Goal: Communication & Community: Answer question/provide support

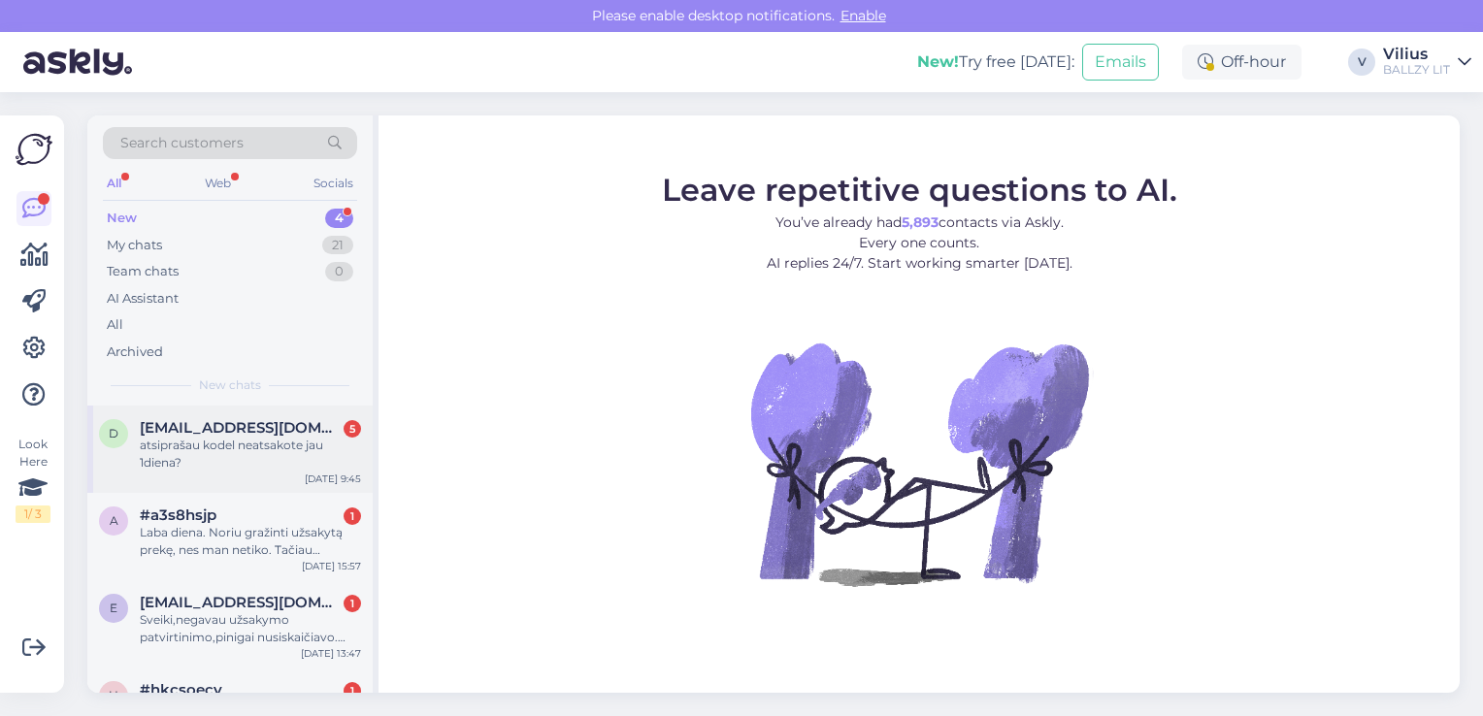
click at [239, 450] on div "atsiprašau kodel neatsakote jau 1diena?" at bounding box center [250, 454] width 221 height 35
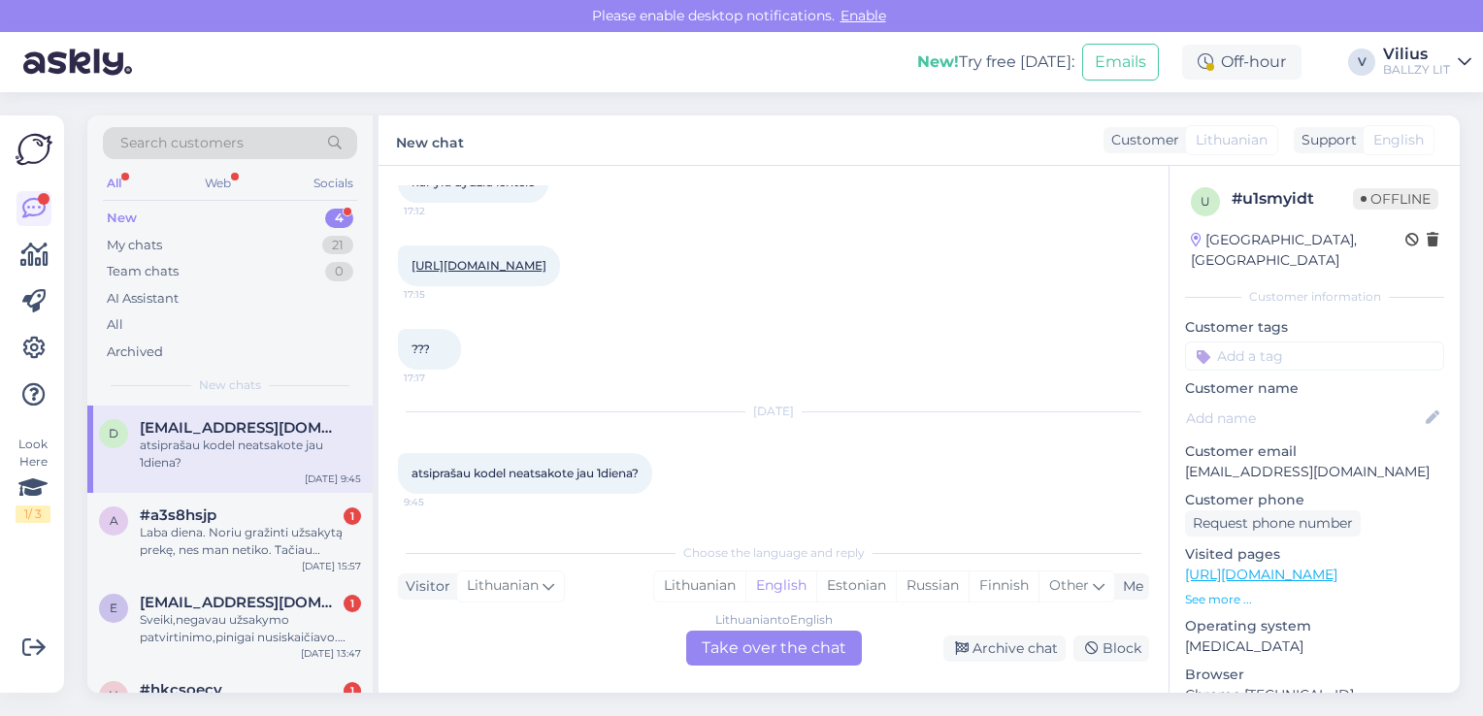
scroll to position [308, 0]
click at [547, 258] on link "[URL][DOMAIN_NAME]" at bounding box center [479, 265] width 135 height 15
click at [707, 591] on div "Lithuanian" at bounding box center [699, 586] width 91 height 29
click at [746, 631] on div "Lithuanian to Lithuanian Take over the chat" at bounding box center [774, 648] width 176 height 35
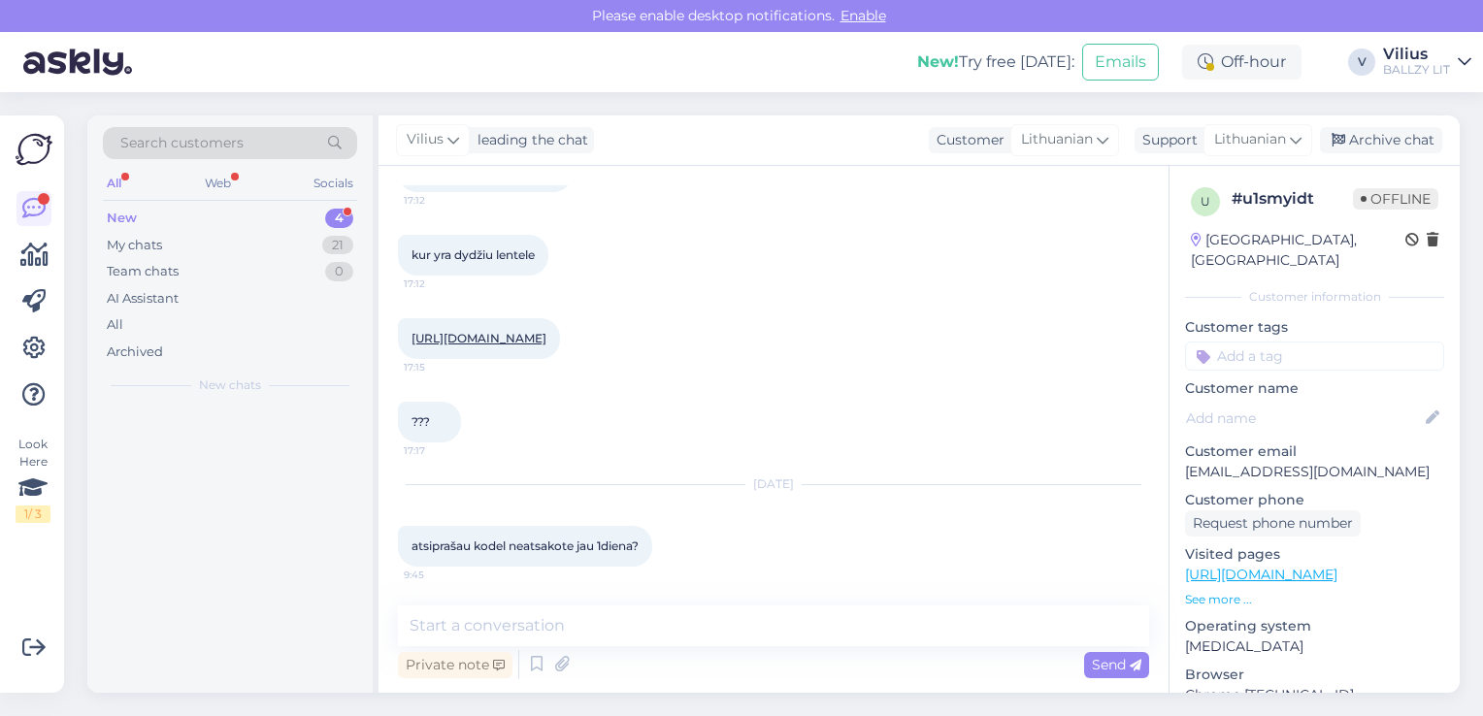
scroll to position [241, 0]
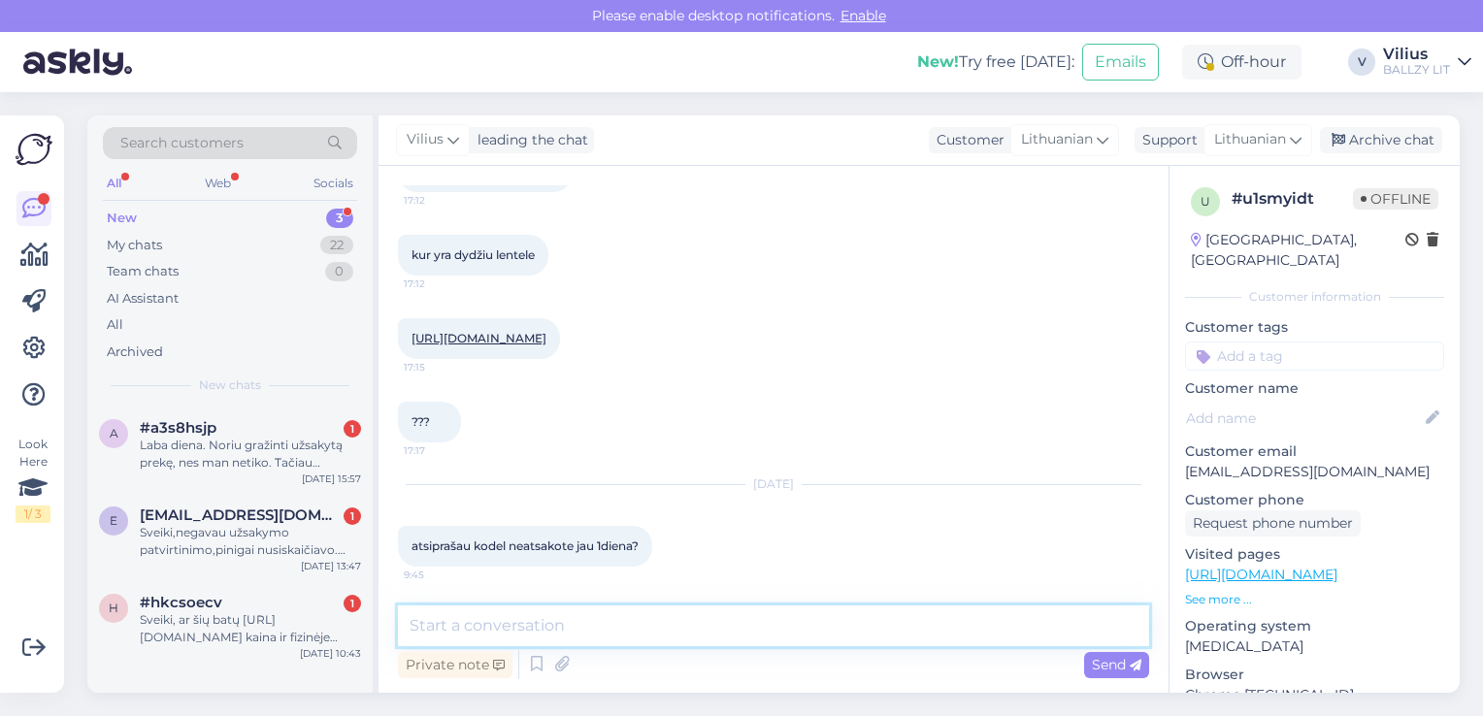
click at [703, 635] on textarea at bounding box center [773, 626] width 751 height 41
type textarea "Laba diena, vadovaukitės šia lentele:"
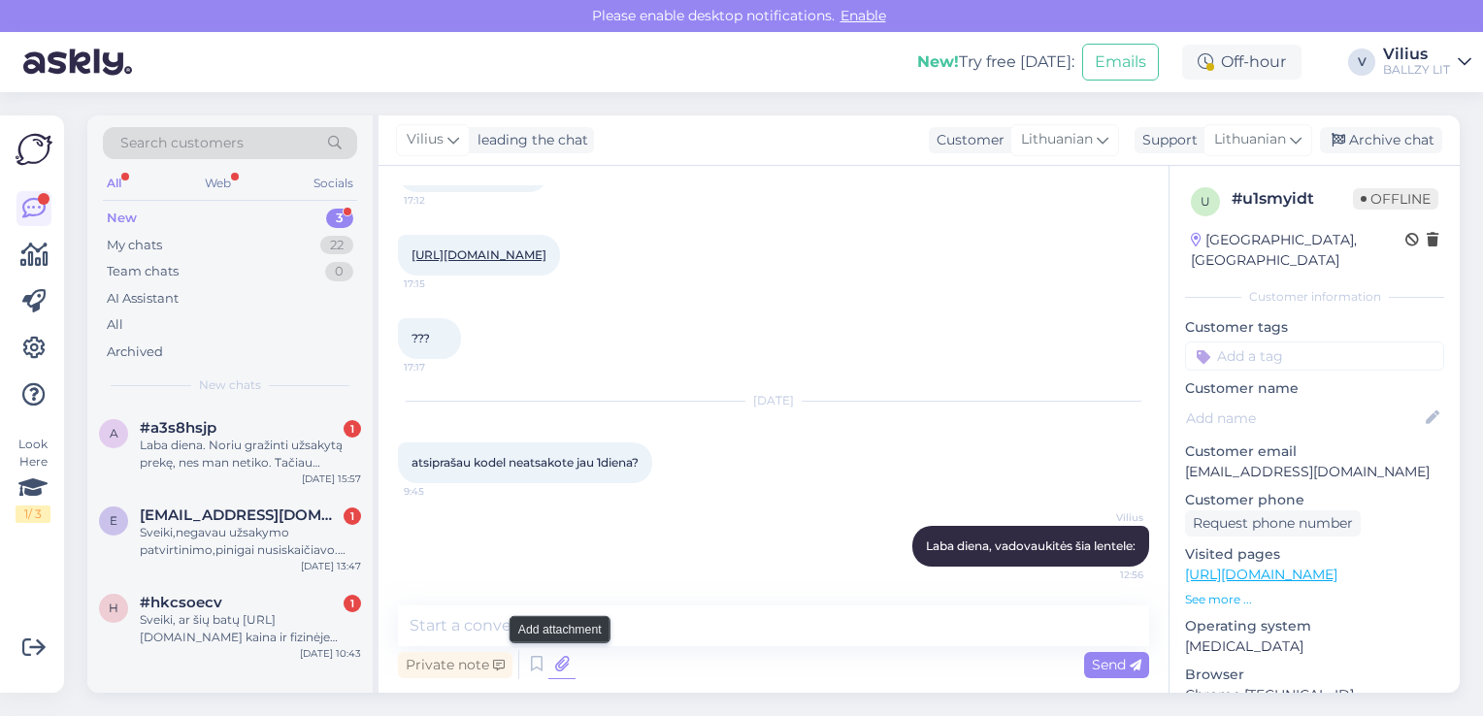
click at [567, 664] on icon at bounding box center [562, 664] width 27 height 29
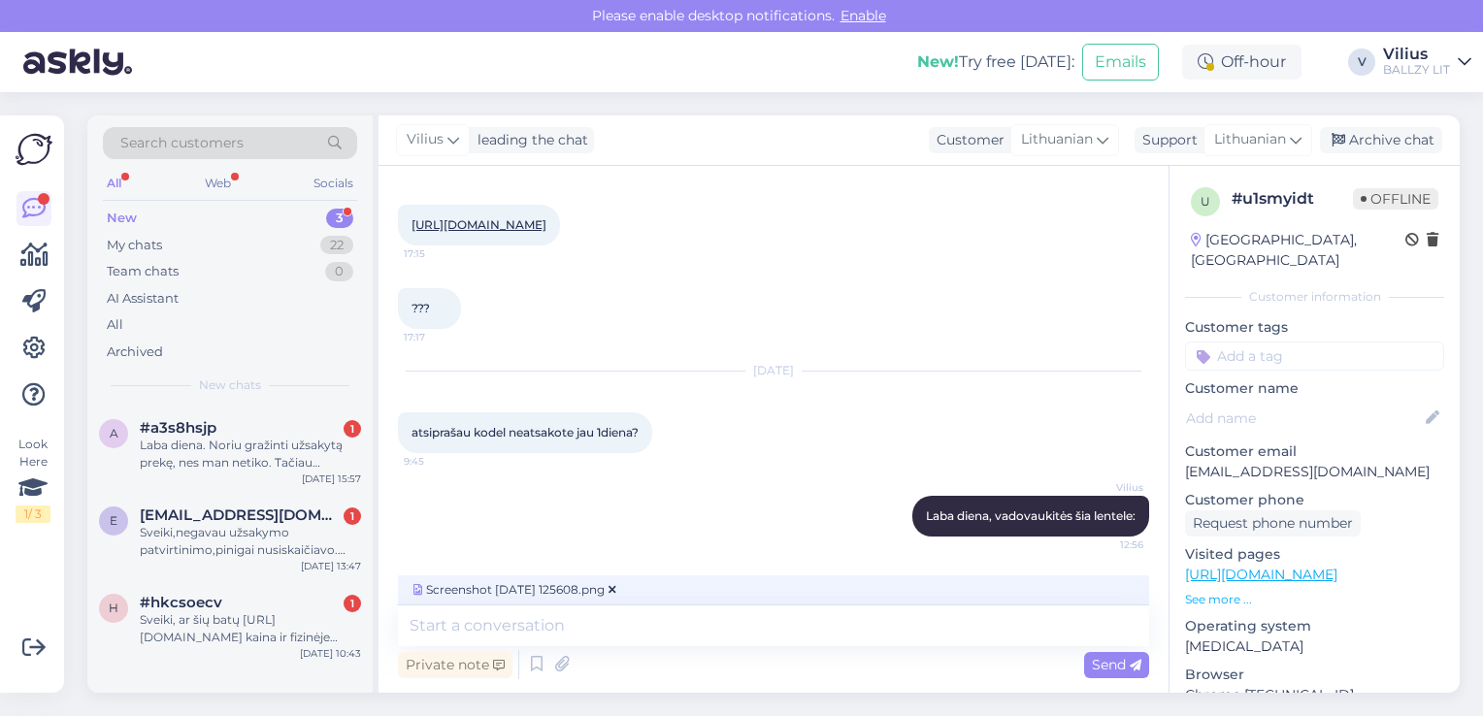
click at [1111, 679] on div "Private note Send" at bounding box center [773, 665] width 751 height 37
click at [1099, 667] on span "Send" at bounding box center [1117, 664] width 50 height 17
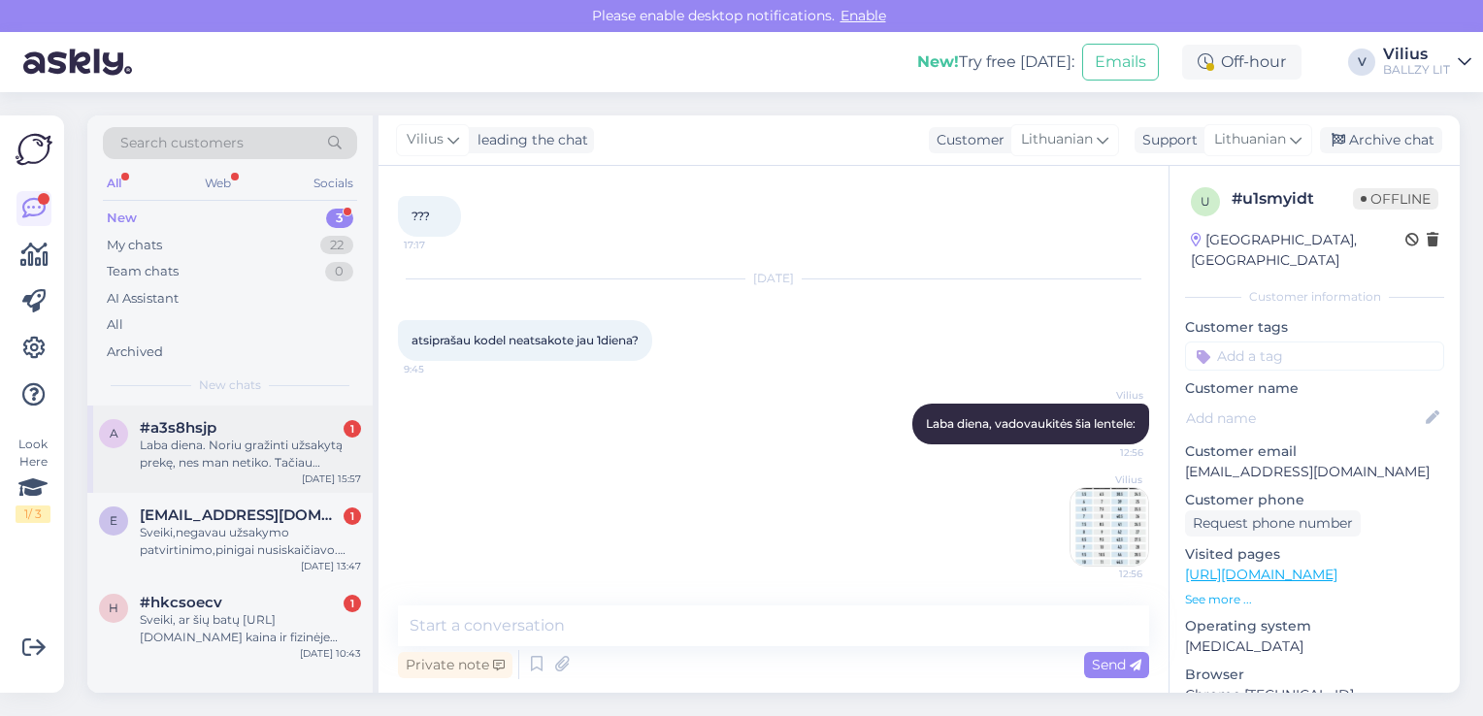
click at [261, 456] on div "Laba diena. Noriu gražinti užsakytą prekę, nes man netiko. Tačiau mokėjimą pasi…" at bounding box center [250, 454] width 221 height 35
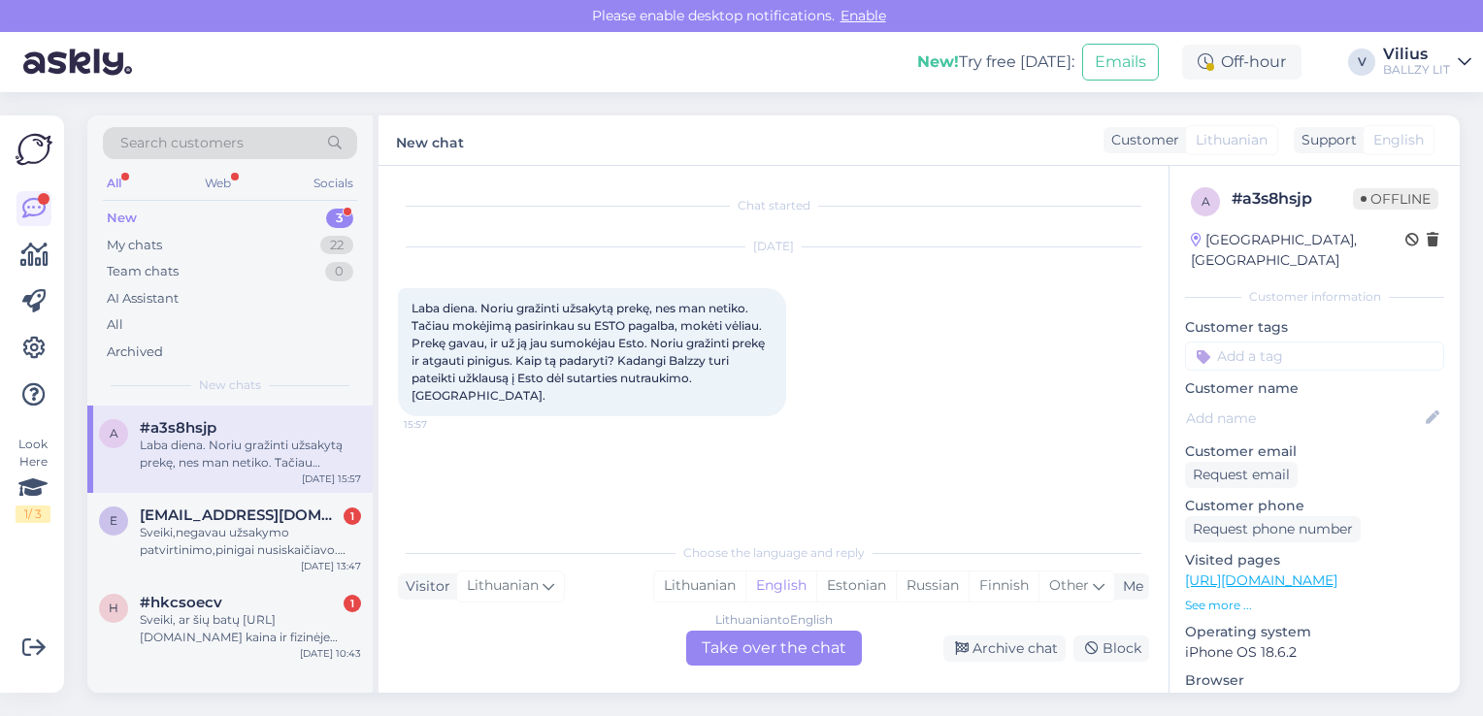
scroll to position [0, 0]
click at [692, 584] on div "Lithuanian" at bounding box center [699, 586] width 91 height 29
click at [742, 648] on div "Lithuanian to Lithuanian Take over the chat" at bounding box center [774, 648] width 176 height 35
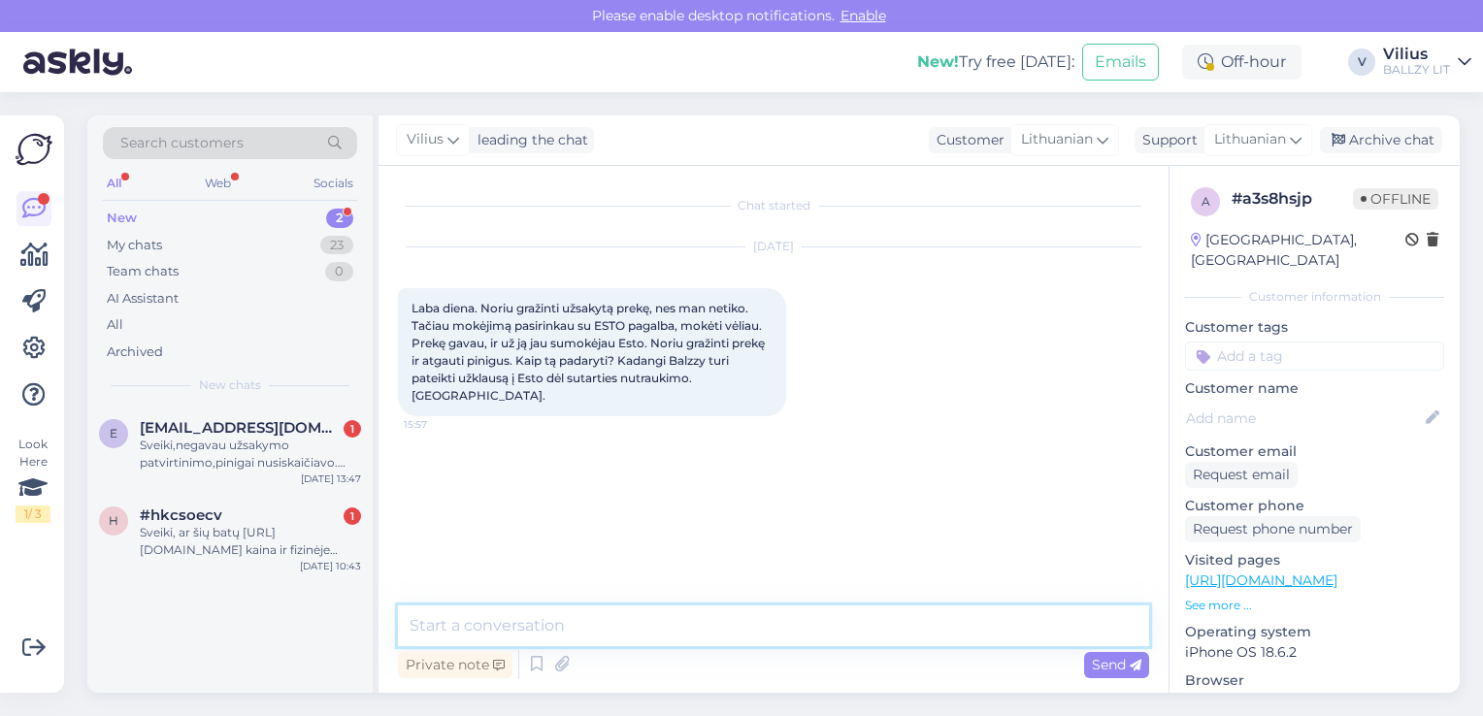
click at [722, 638] on textarea at bounding box center [773, 626] width 751 height 41
paste textarea "[URL][DOMAIN_NAME]"
type textarea "Laba diena, atlikite grąžinimą vadovaujantis standartinėmis taisyklėmis: [URL][…"
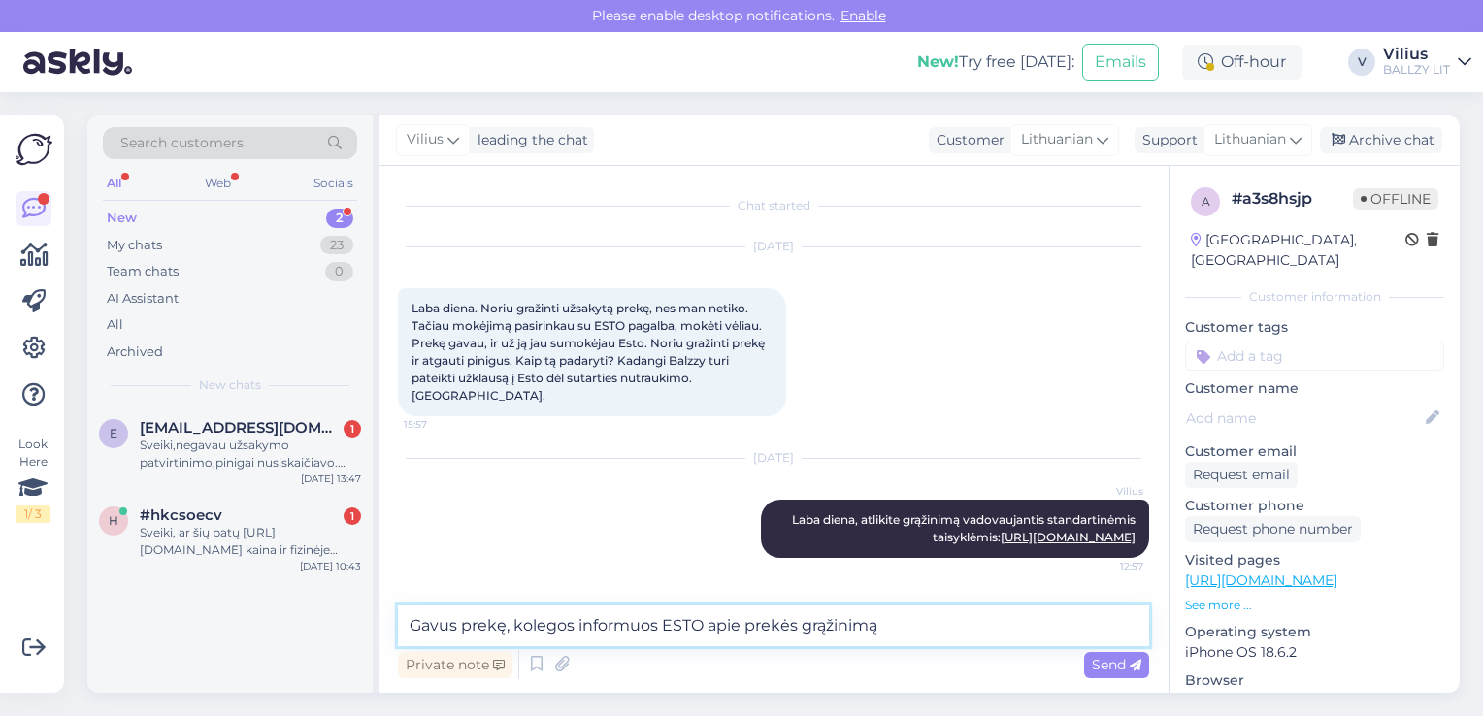
type textarea "Gavus prekę, kolegos informuos ESTO apie prekės grąžinimą."
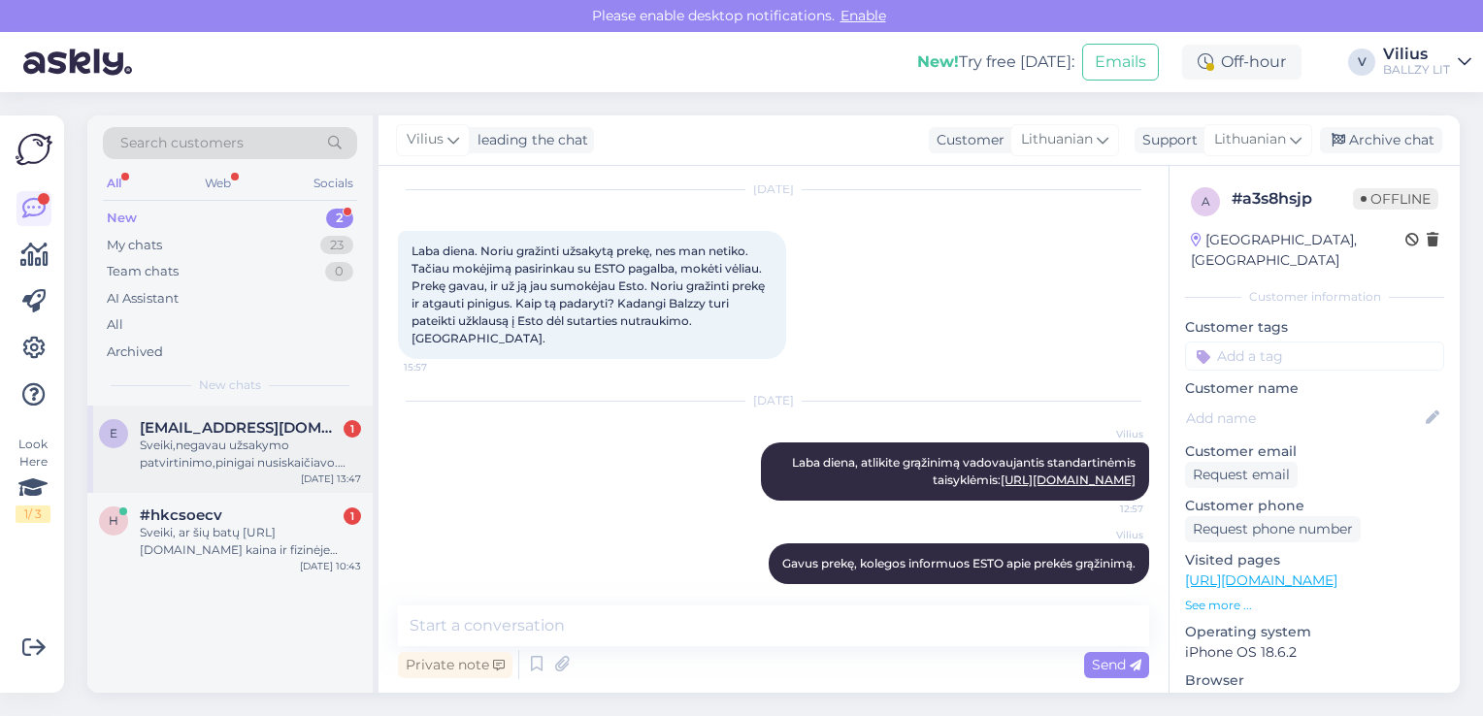
click at [262, 449] on div "Sveiki,negavau užsakymo patvirtinimo,pinigai nusiskaičiavo.[PERSON_NAME][DOMAIN…" at bounding box center [250, 454] width 221 height 35
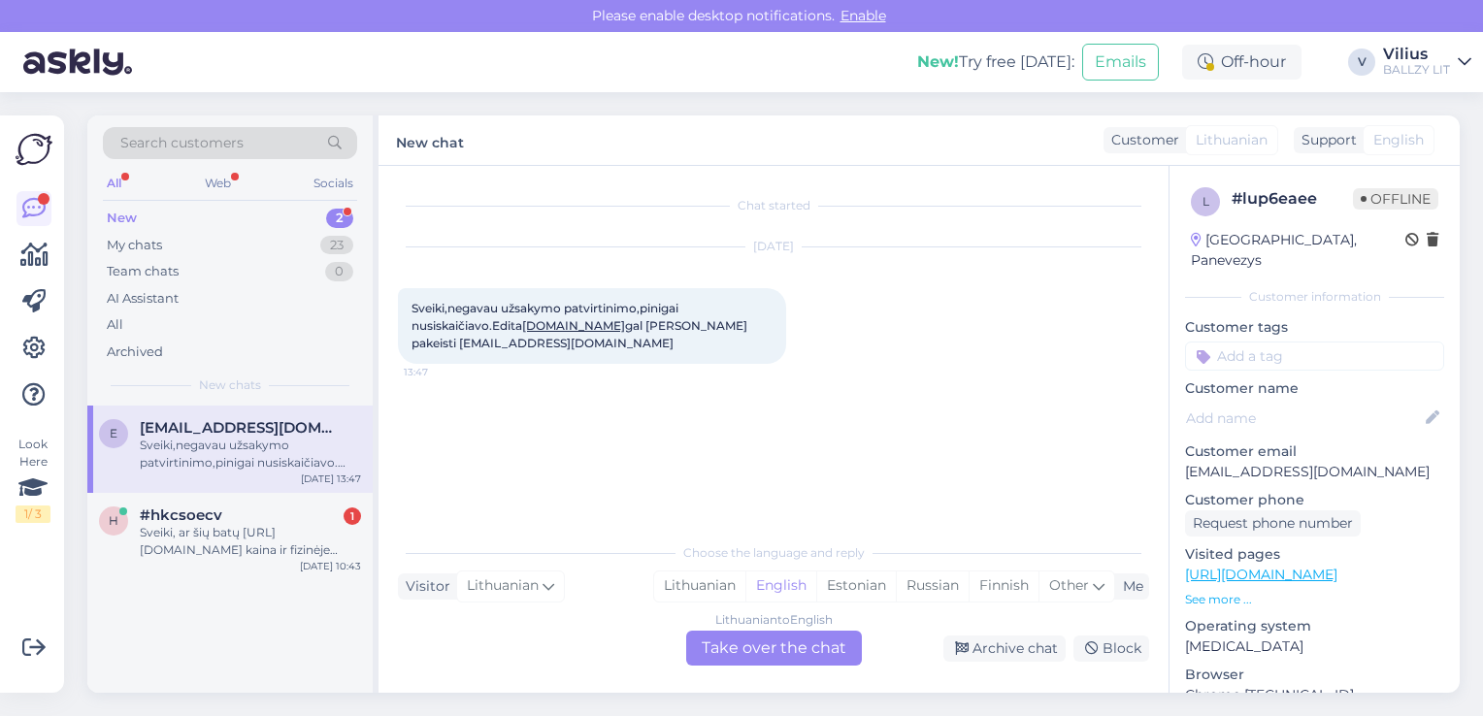
scroll to position [0, 0]
click at [676, 575] on div "Lithuanian" at bounding box center [699, 586] width 91 height 29
click at [717, 639] on div "Lithuanian to Lithuanian Take over the chat" at bounding box center [774, 648] width 176 height 35
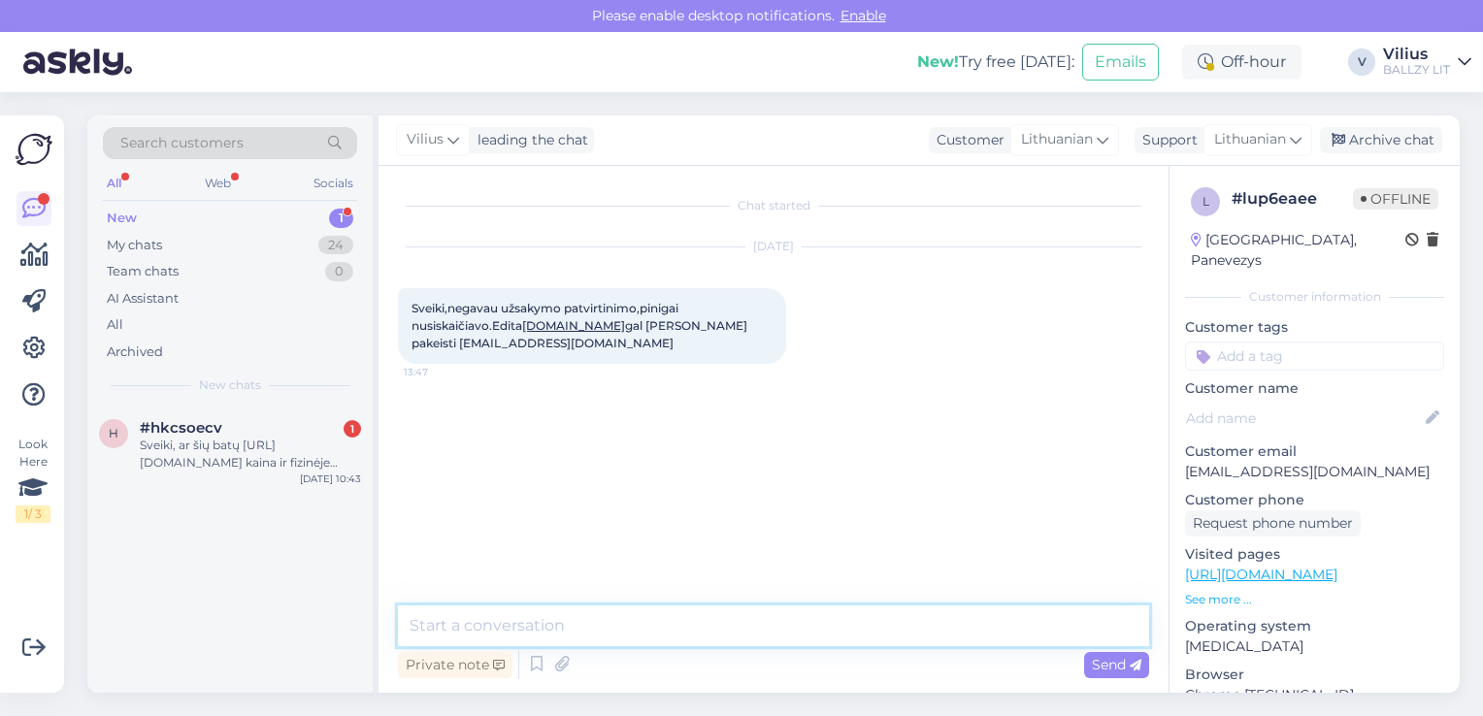
click at [643, 630] on textarea at bounding box center [773, 626] width 751 height 41
type textarea "Laba diena, patvirtinimo negavote, nes klaidingai nurodėte el.paštą:"
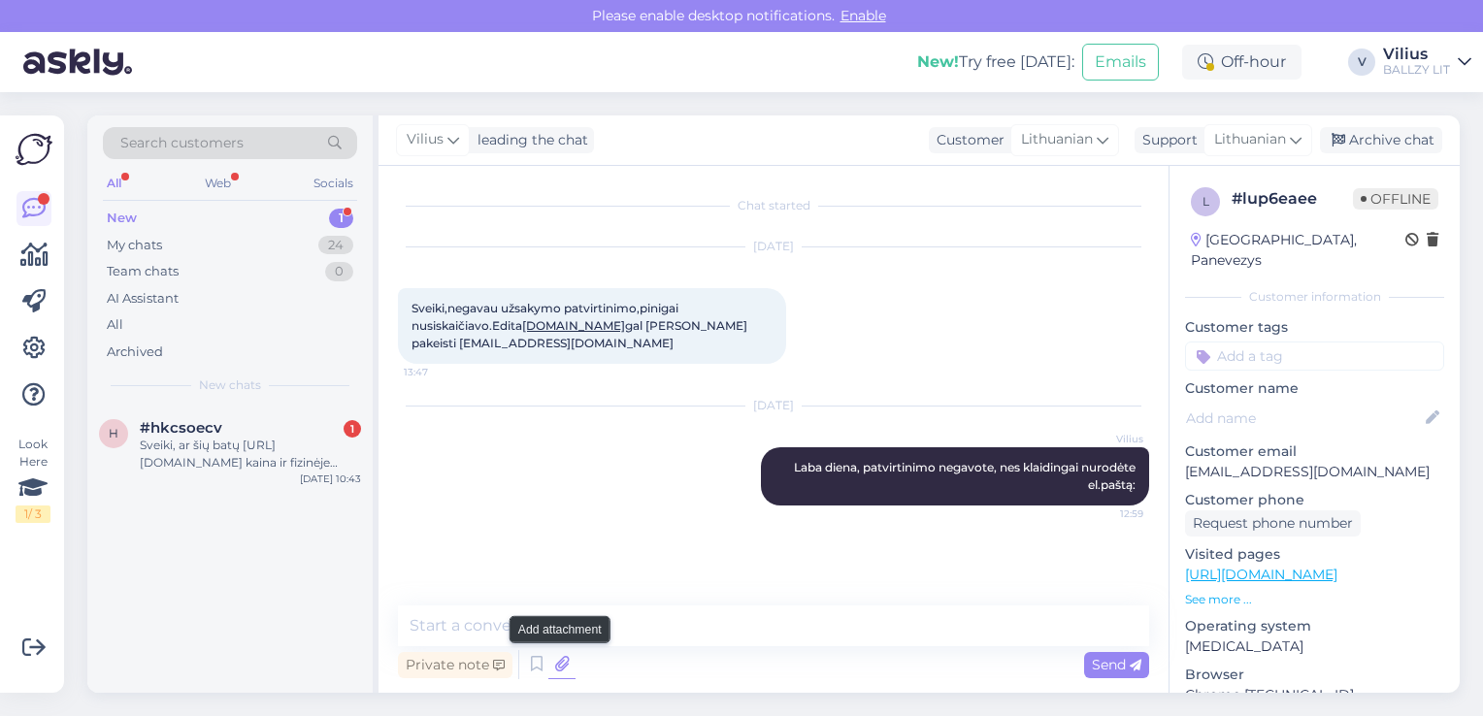
click at [559, 670] on icon at bounding box center [562, 664] width 27 height 29
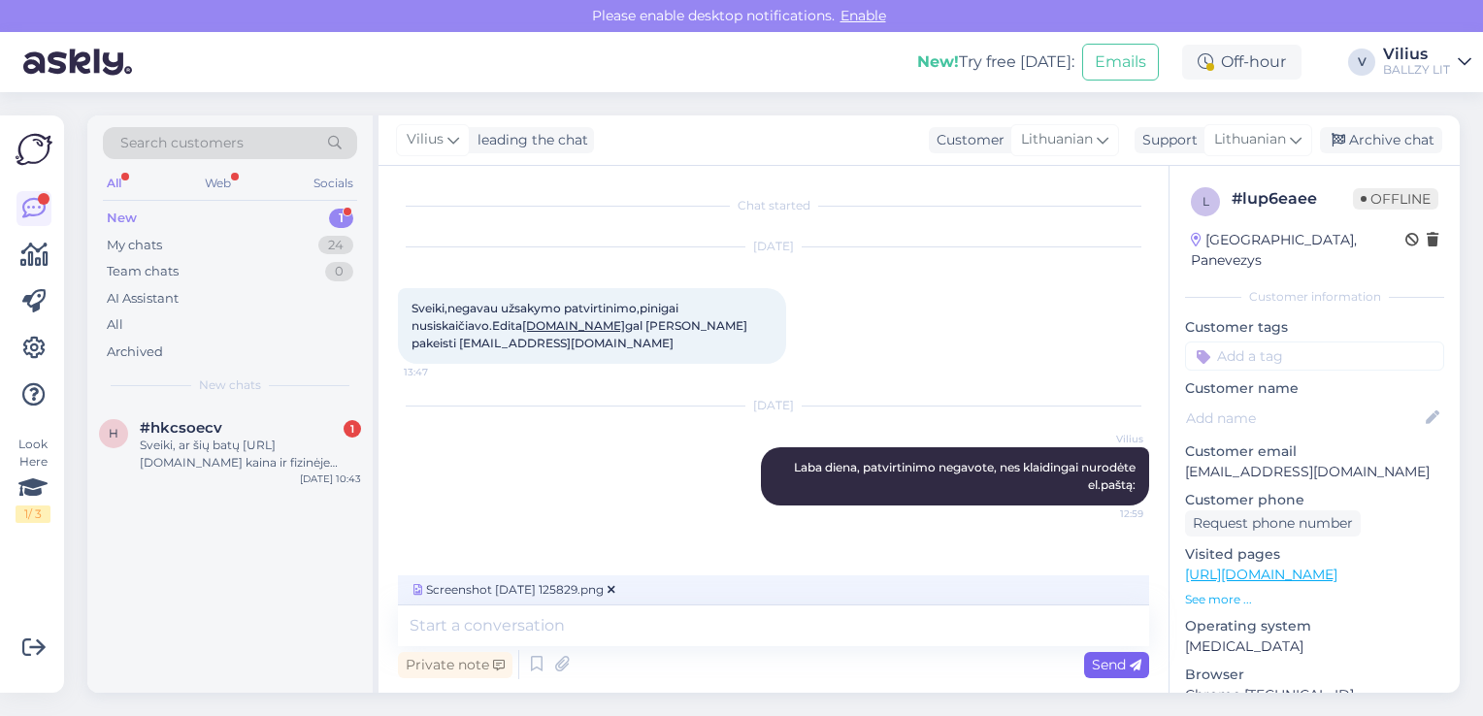
click at [1114, 666] on span "Send" at bounding box center [1117, 664] width 50 height 17
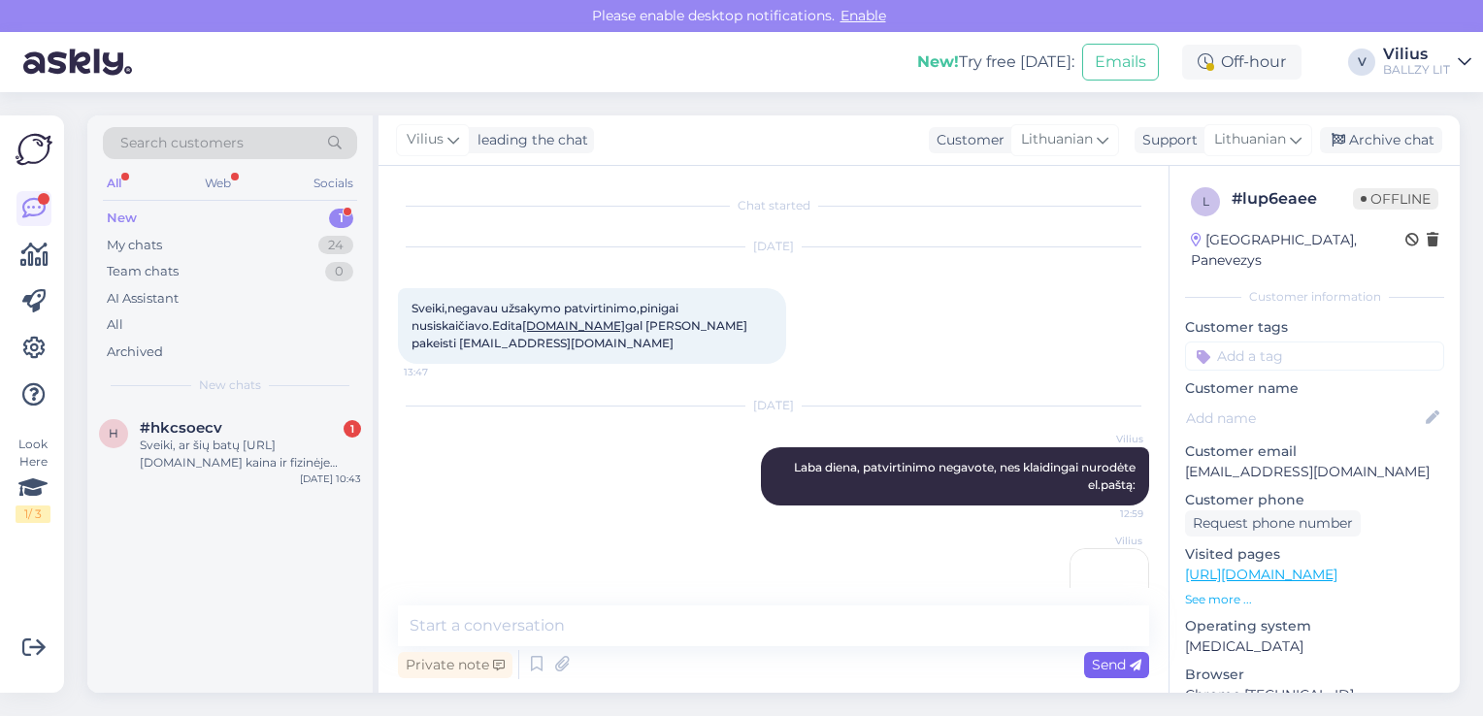
scroll to position [60, 0]
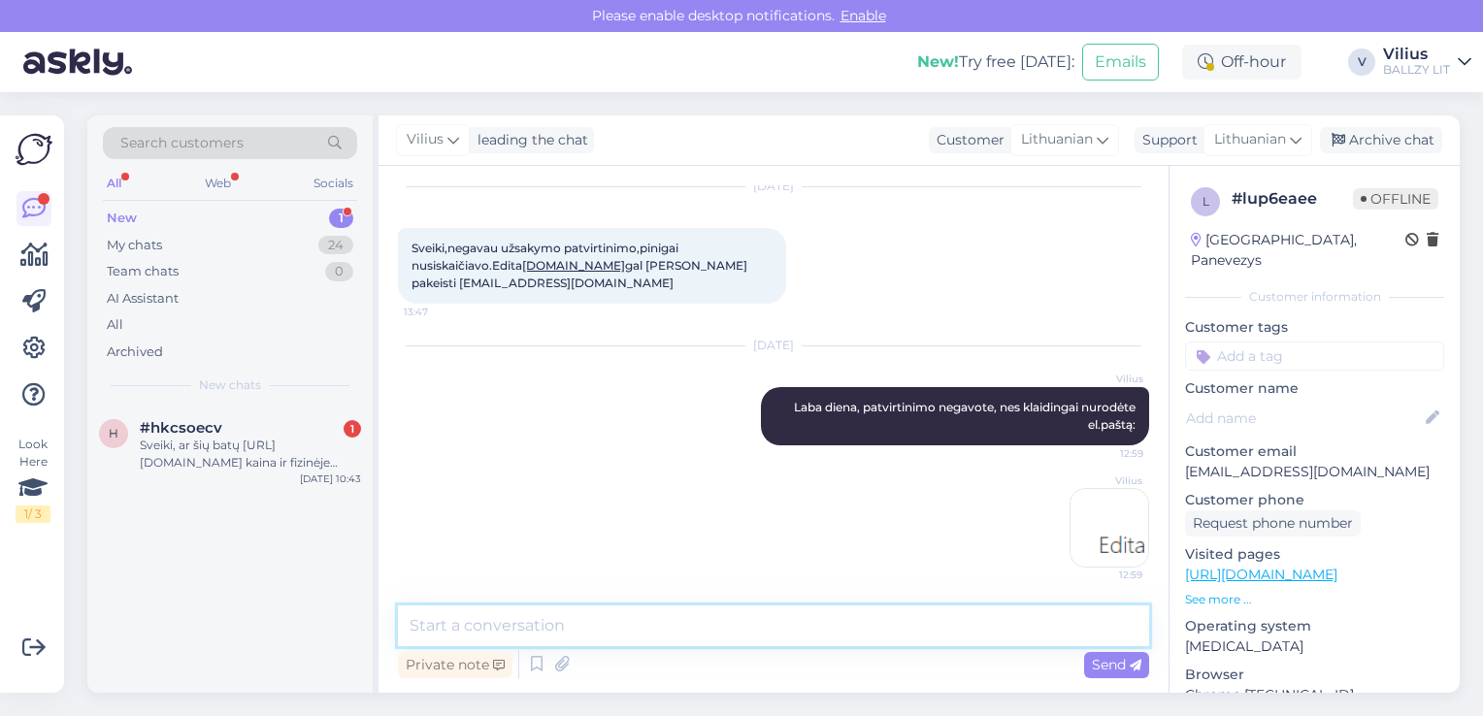
click at [878, 619] on textarea at bounding box center [773, 626] width 751 height 41
type textarea "[PERSON_NAME] deja nebegalima."
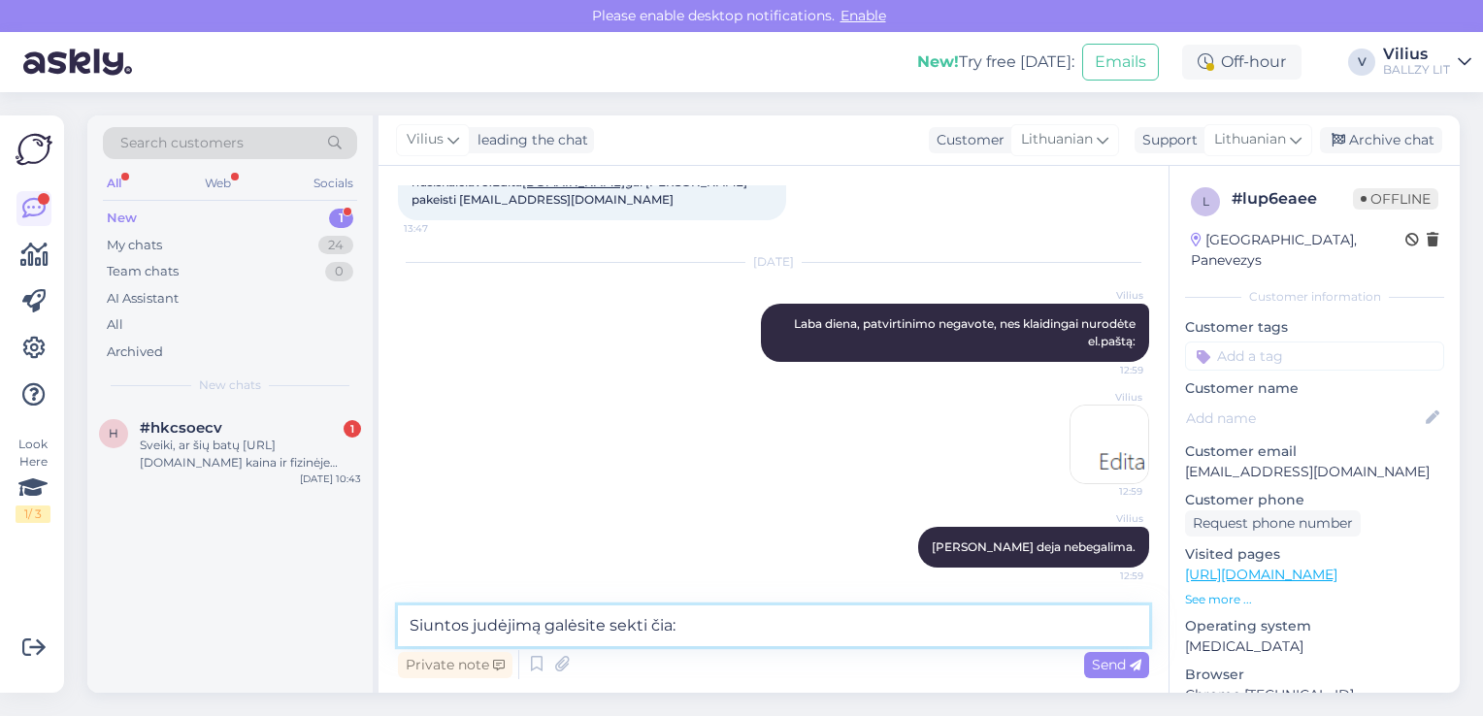
type textarea "Siuntos judėjimą galėsite sekti čia:"
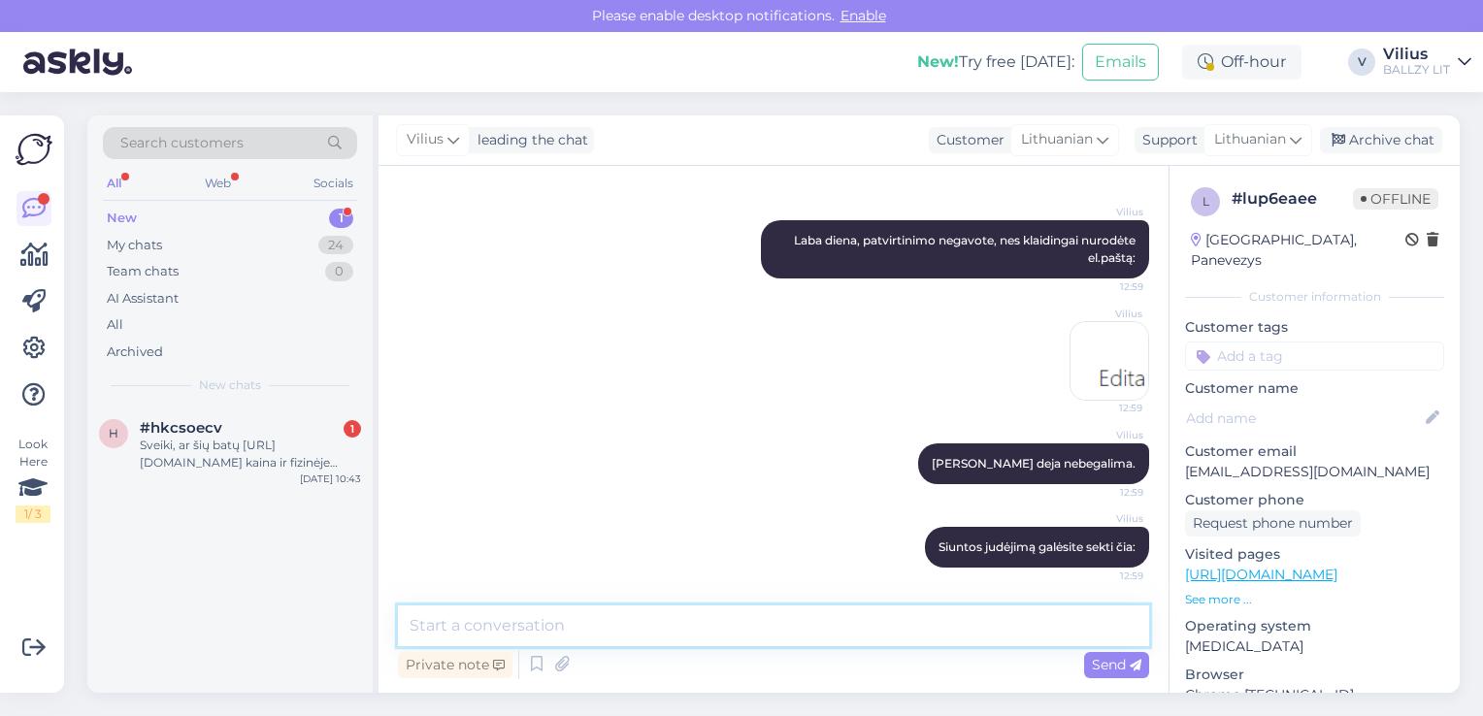
paste textarea "[URL][DOMAIN_NAME]"
type textarea "[URL][DOMAIN_NAME]"
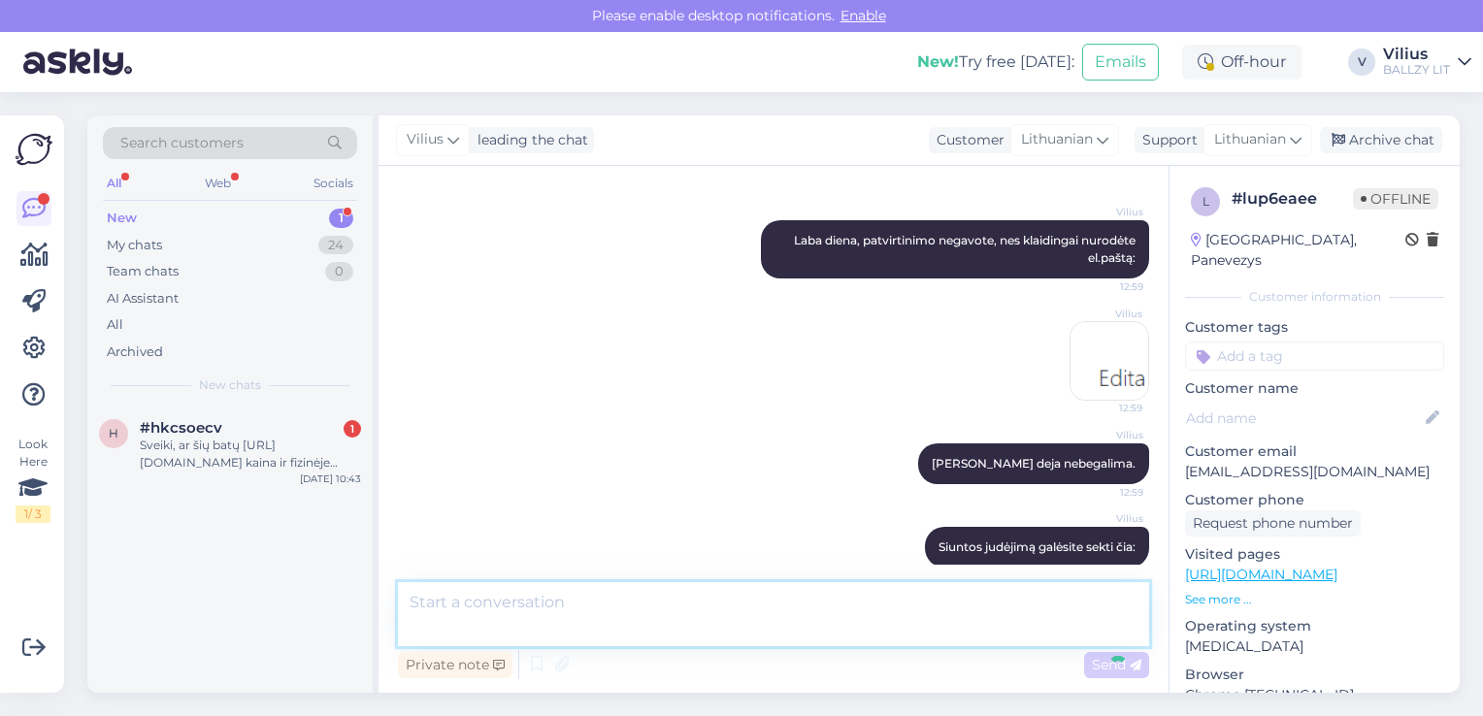
scroll to position [328, 0]
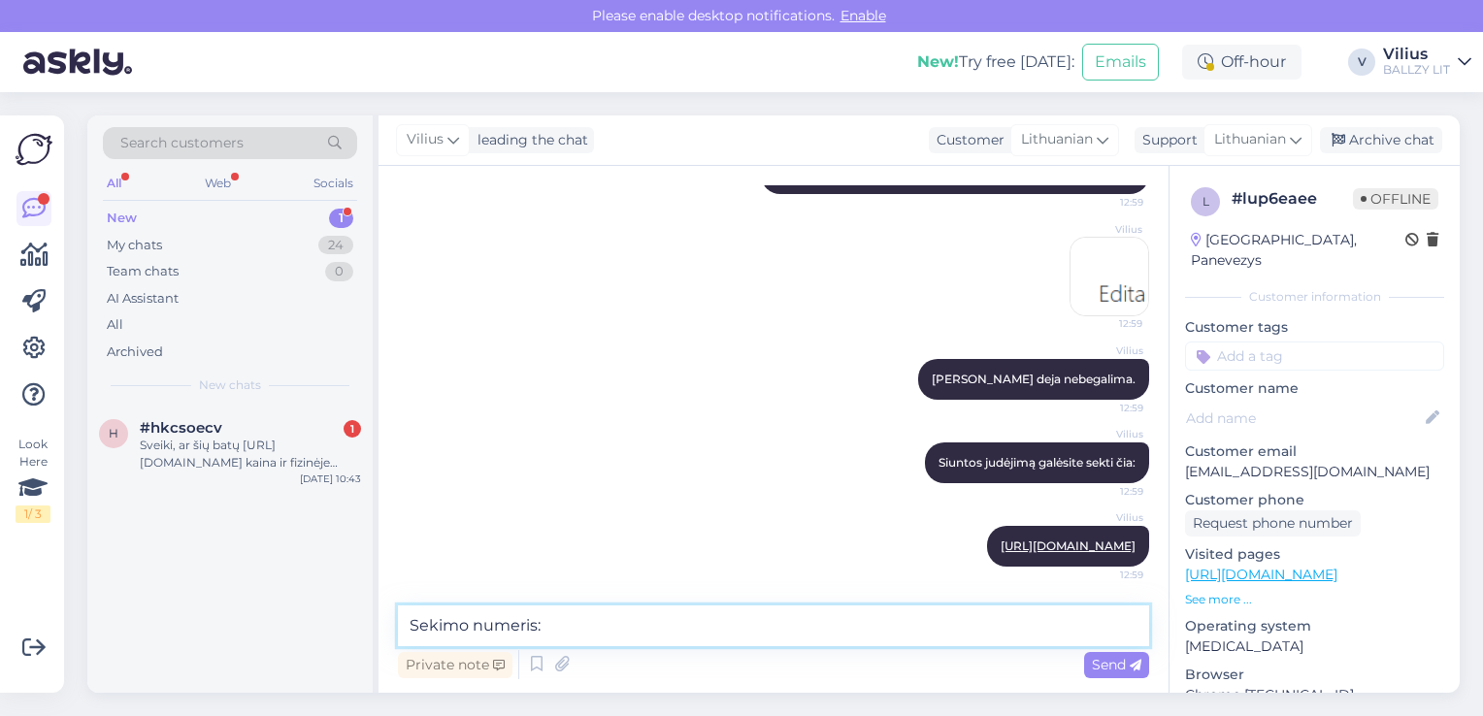
paste textarea "00364300487191886437"
type textarea "Sekimo numeris: 00364300487191886437"
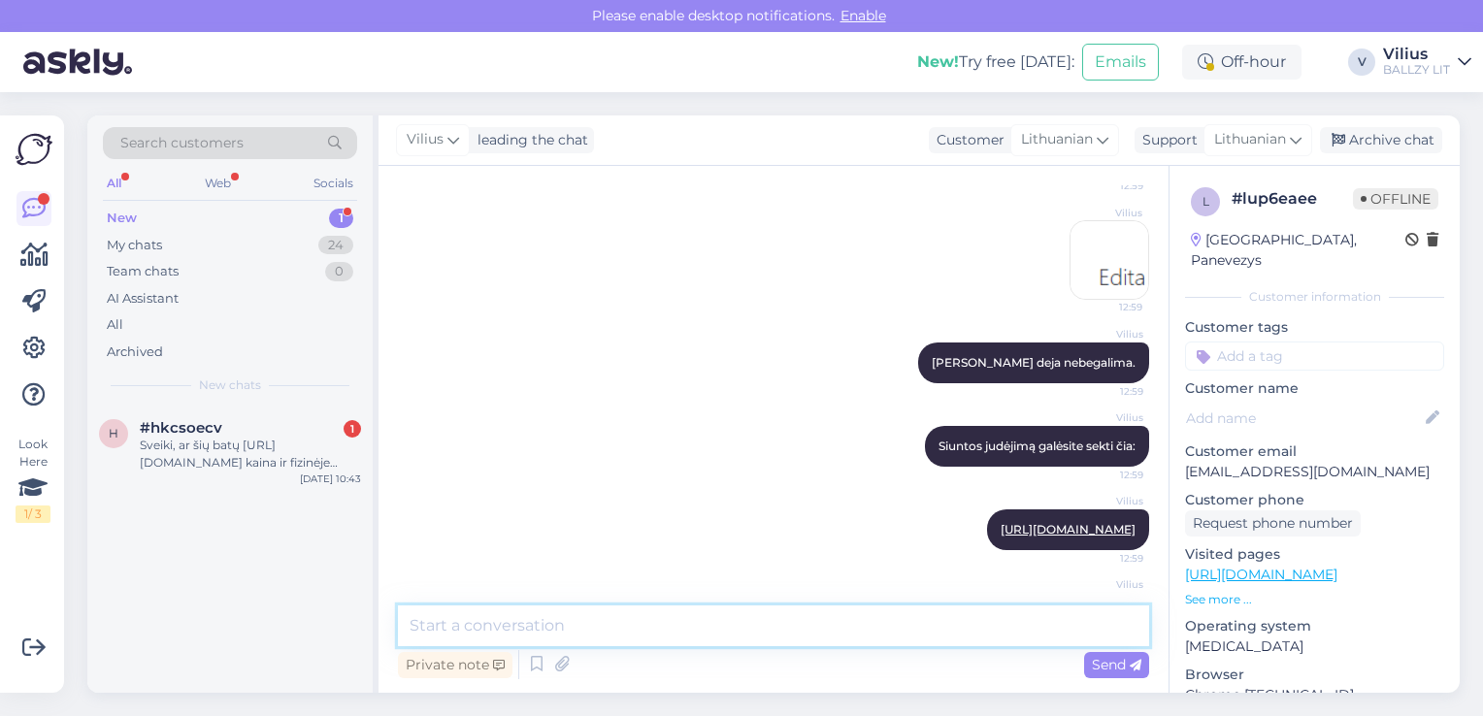
scroll to position [412, 0]
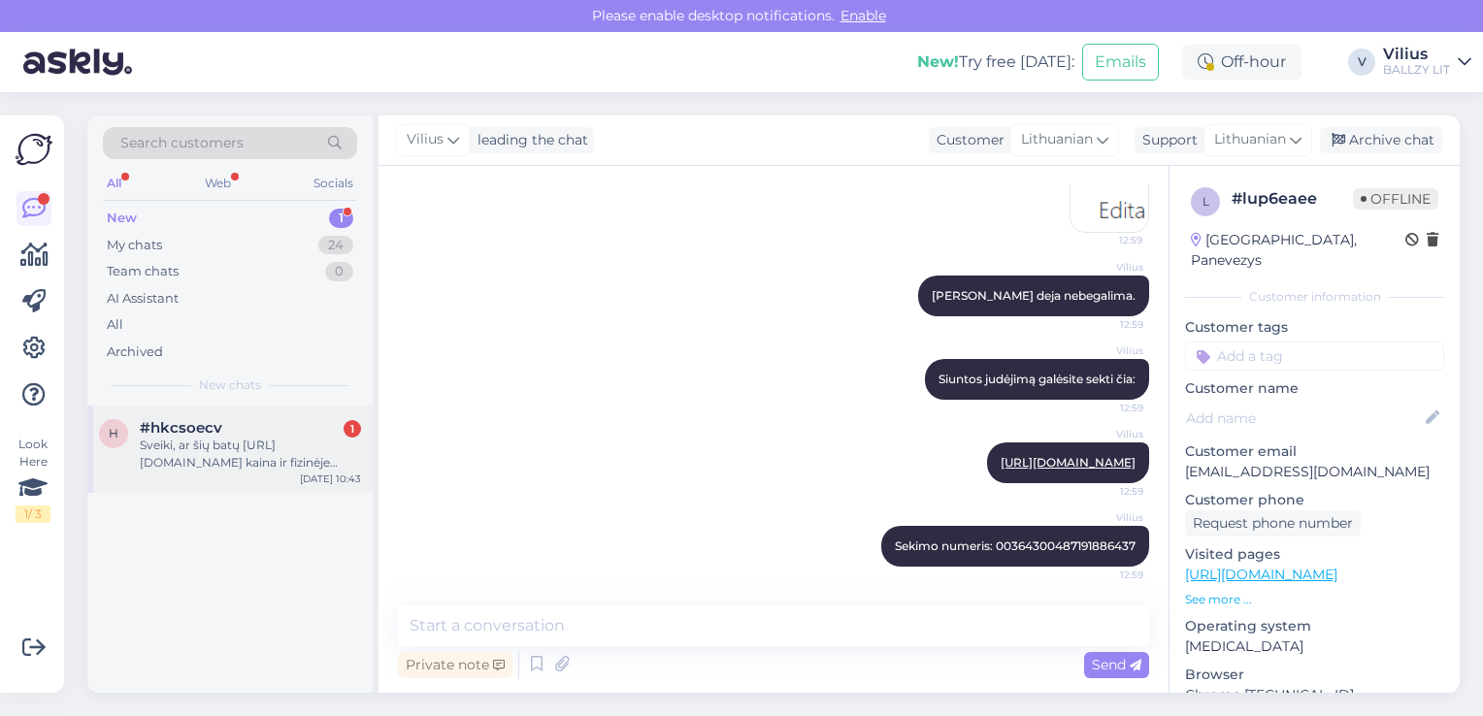
click at [231, 431] on div "#hkcsoecv 1" at bounding box center [250, 427] width 221 height 17
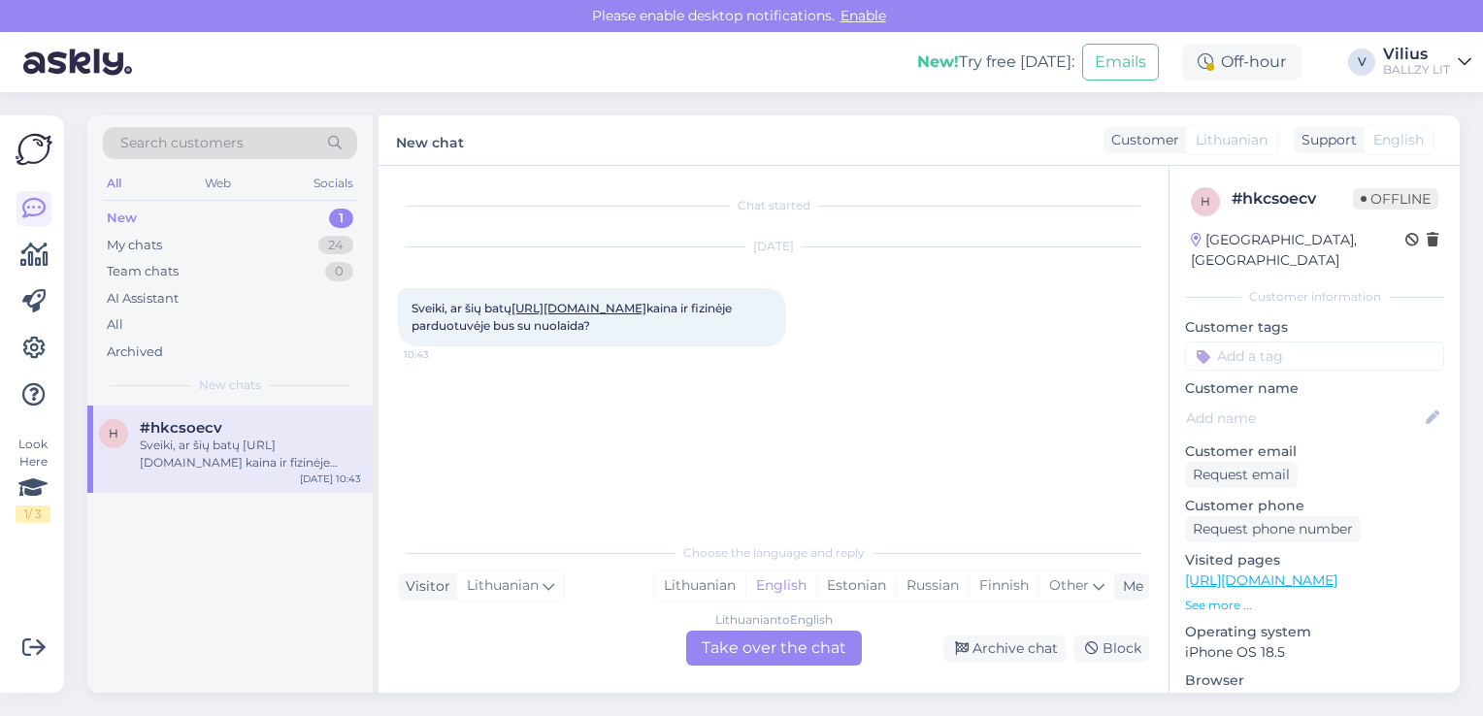
scroll to position [0, 0]
click at [714, 583] on div "Lithuanian" at bounding box center [699, 586] width 91 height 29
click at [723, 654] on div "Lithuanian to Lithuanian Take over the chat" at bounding box center [774, 648] width 176 height 35
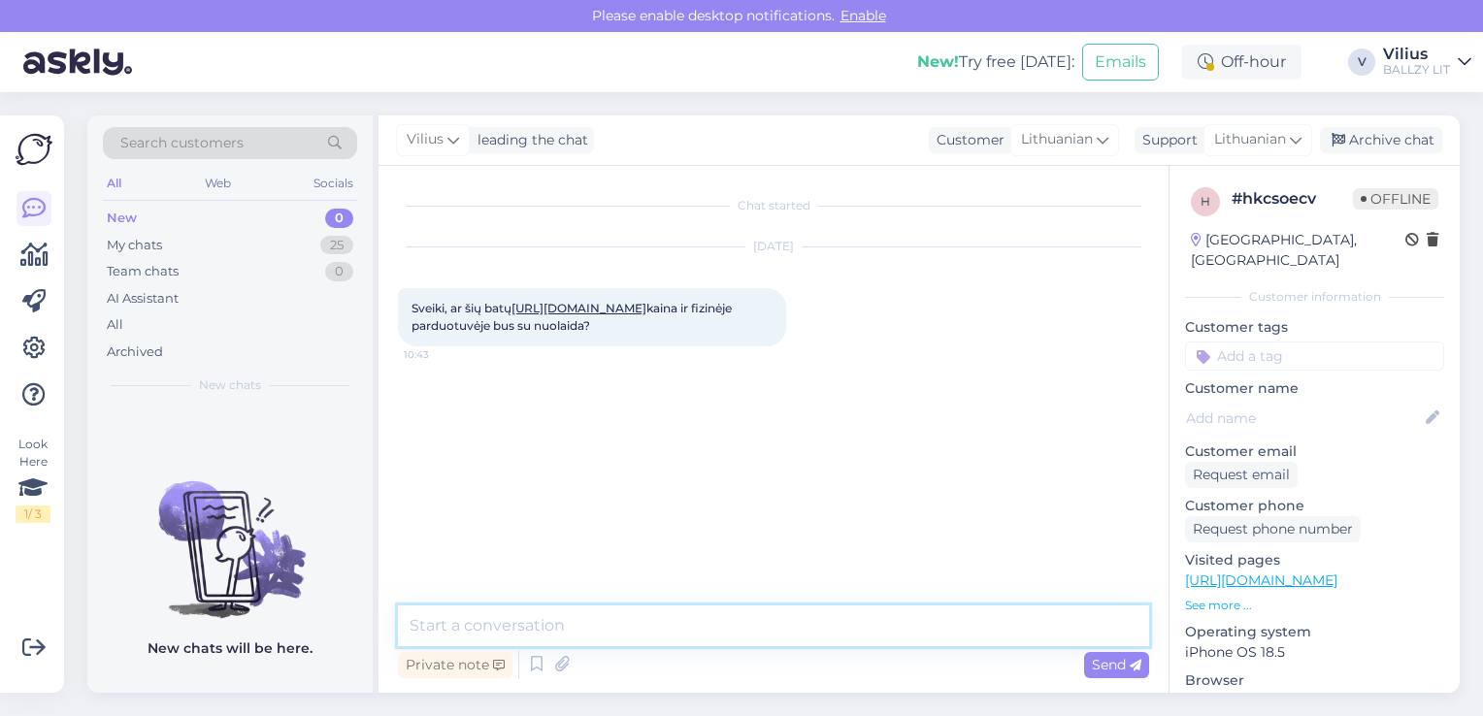
click at [684, 636] on textarea at bounding box center [773, 626] width 751 height 41
type textarea "Kainos fizinėje ir internetinėje parduotuvė įprastai sutampa."
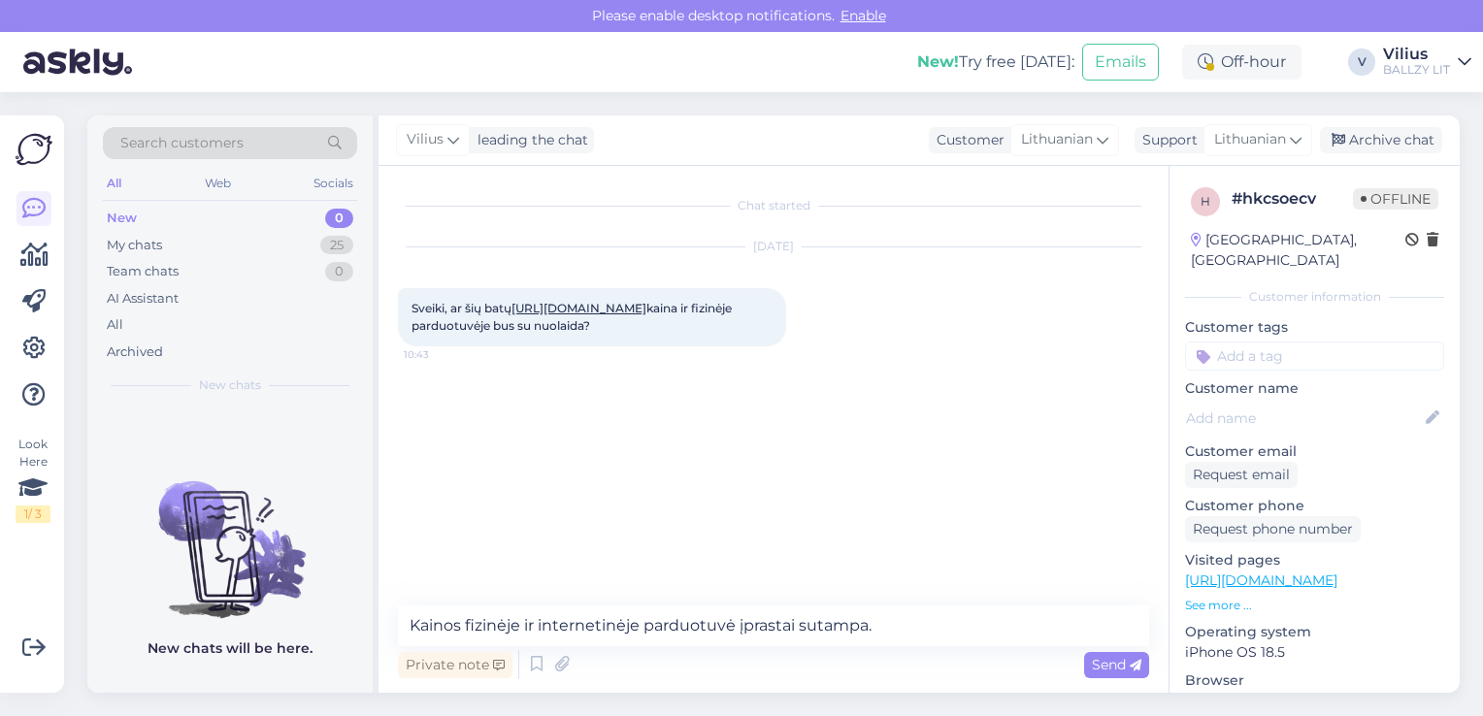
click at [629, 308] on link "[URL][DOMAIN_NAME]" at bounding box center [579, 308] width 135 height 15
click at [610, 308] on link "[URL][DOMAIN_NAME]" at bounding box center [579, 308] width 135 height 15
click at [1331, 572] on link "[URL][DOMAIN_NAME]" at bounding box center [1261, 580] width 152 height 17
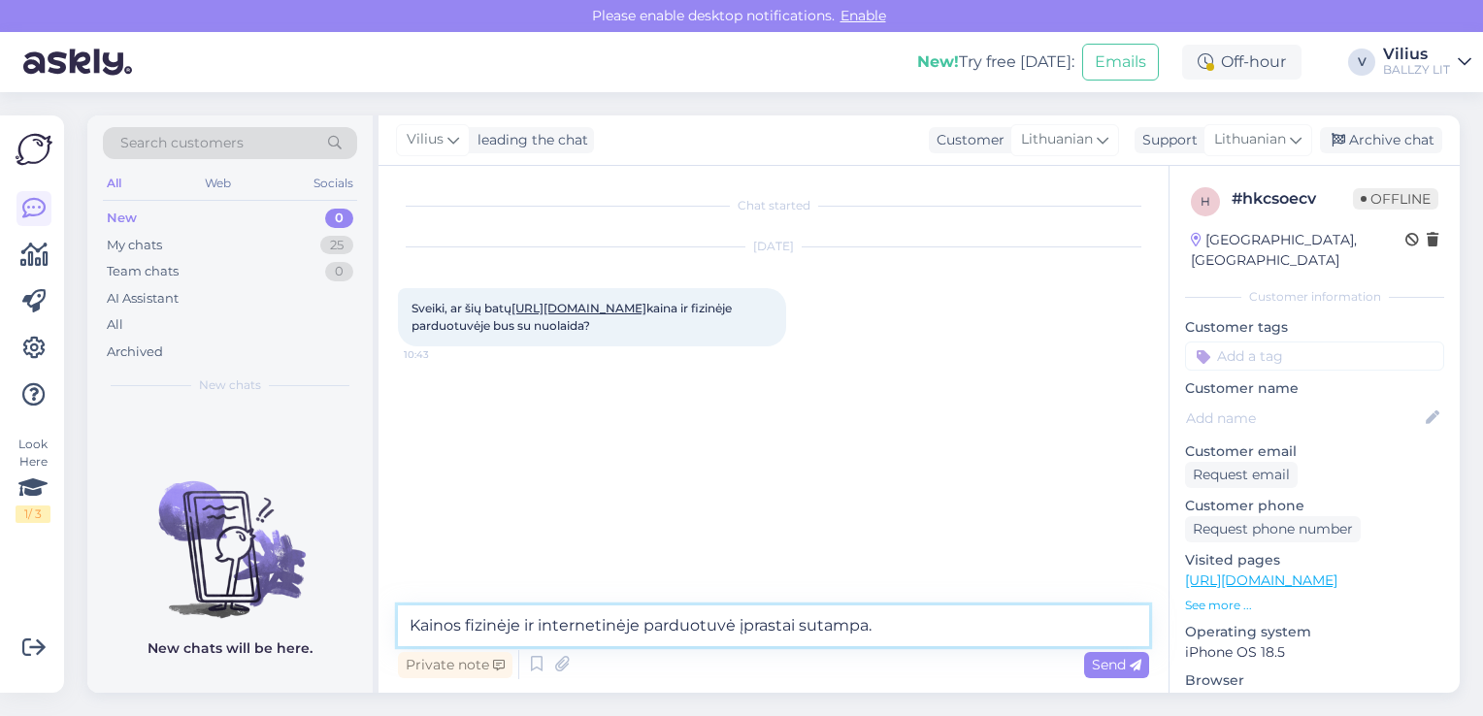
click at [926, 631] on textarea "Kainos fizinėje ir internetinėje parduotuvė įprastai sutampa." at bounding box center [773, 626] width 751 height 41
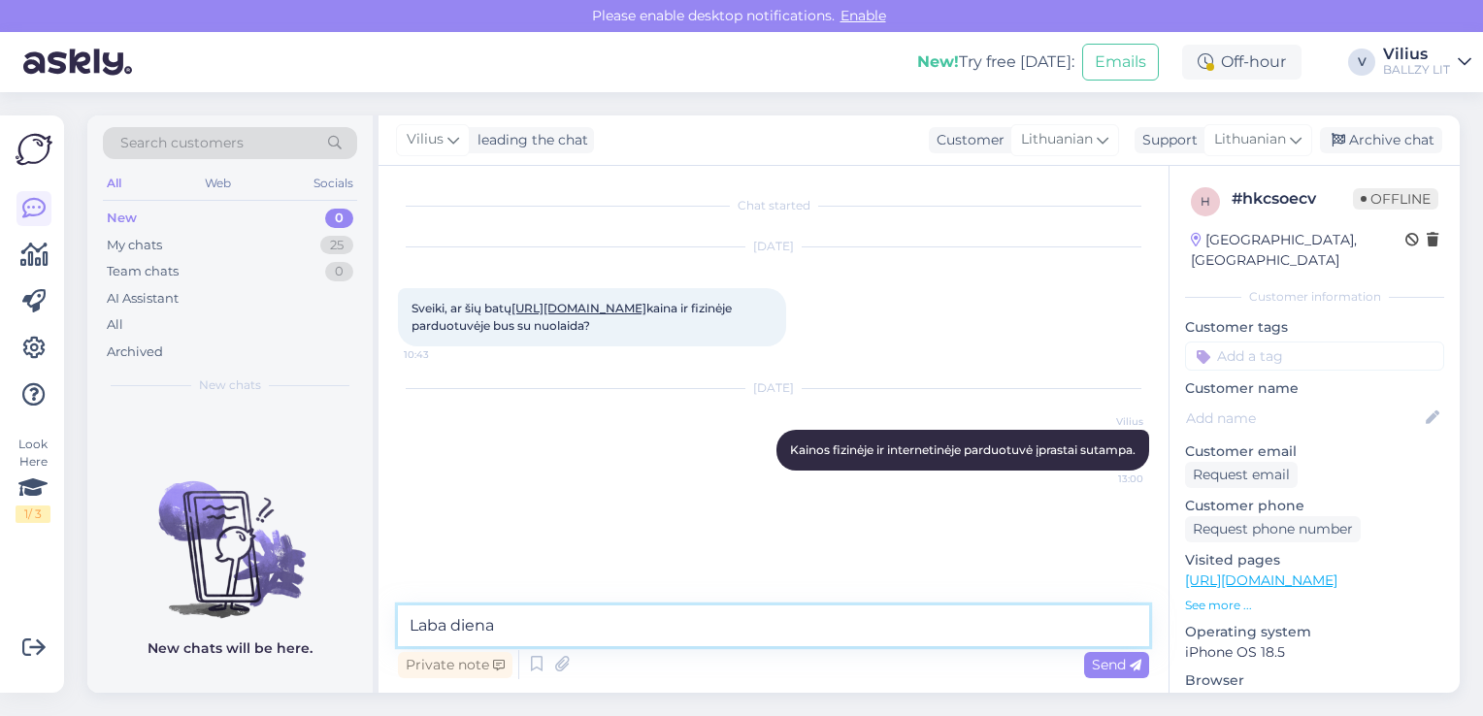
type textarea "Laba diena!"
